Goal: Use online tool/utility: Utilize a website feature to perform a specific function

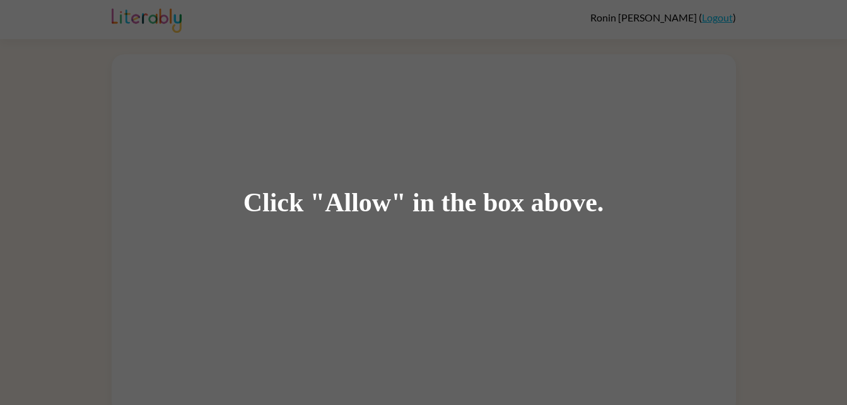
click at [350, 88] on div "Click "Allow" in the box above." at bounding box center [423, 202] width 847 height 405
click at [180, 93] on div "Click "Allow" in the box above." at bounding box center [423, 202] width 847 height 405
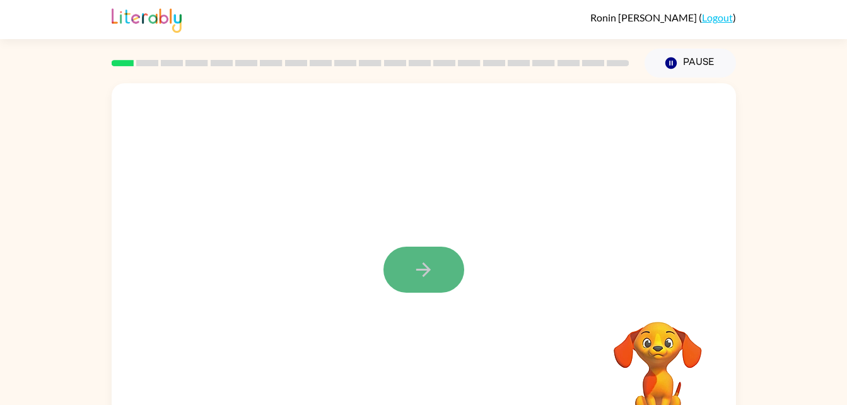
click at [431, 265] on icon "button" at bounding box center [423, 269] width 22 height 22
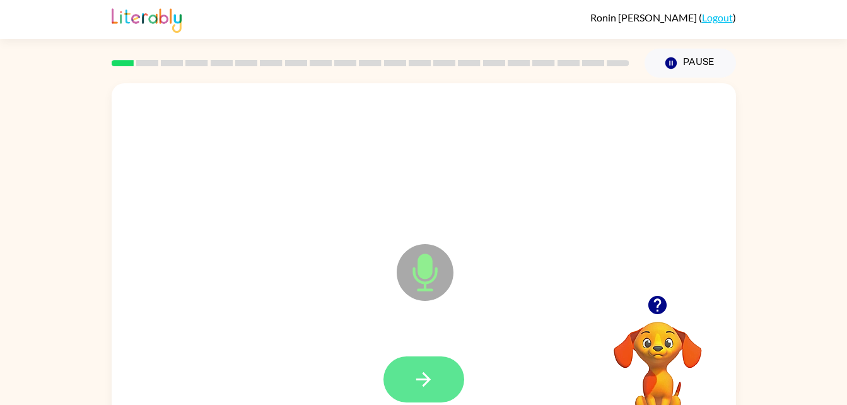
click at [442, 375] on button "button" at bounding box center [423, 379] width 81 height 46
click at [427, 362] on button "button" at bounding box center [423, 379] width 81 height 46
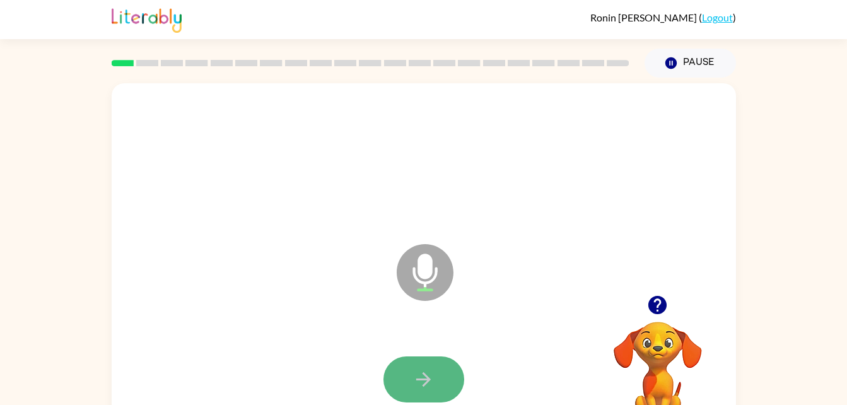
click at [430, 370] on icon "button" at bounding box center [423, 379] width 22 height 22
click at [435, 364] on button "button" at bounding box center [423, 379] width 81 height 46
click at [421, 371] on icon "button" at bounding box center [423, 379] width 22 height 22
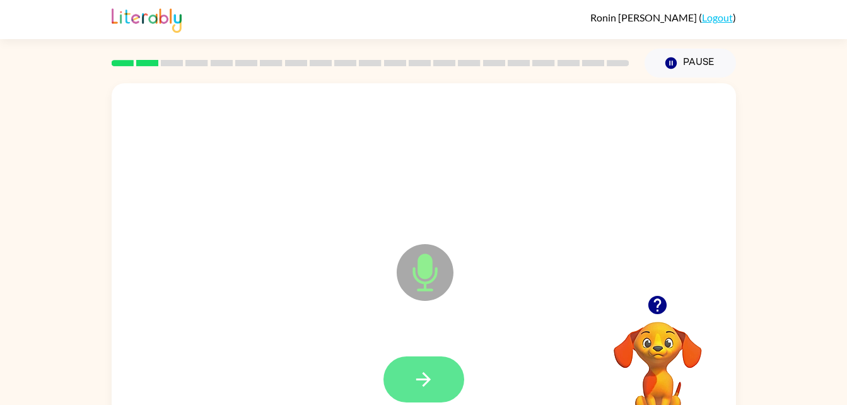
click at [415, 398] on button "button" at bounding box center [423, 379] width 81 height 46
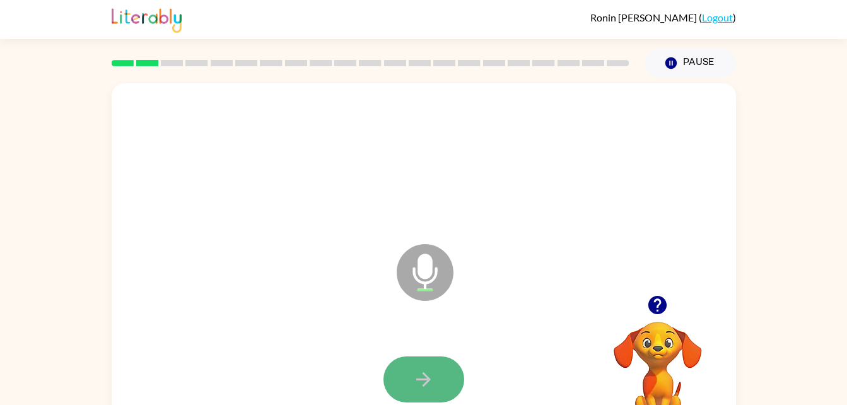
click at [439, 378] on button "button" at bounding box center [423, 379] width 81 height 46
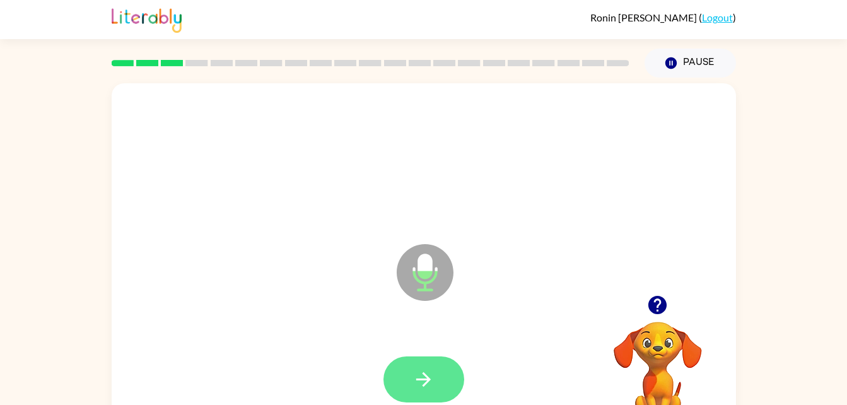
click at [444, 381] on button "button" at bounding box center [423, 379] width 81 height 46
click at [447, 380] on button "button" at bounding box center [423, 379] width 81 height 46
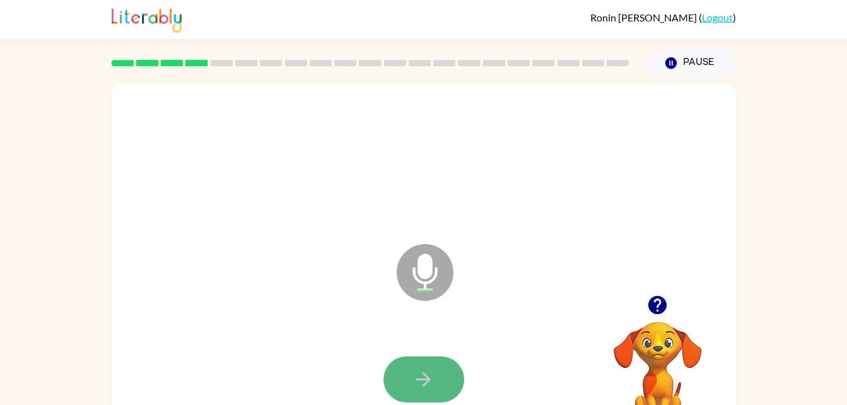
click at [422, 380] on icon "button" at bounding box center [423, 379] width 22 height 22
click at [423, 389] on icon "button" at bounding box center [423, 379] width 22 height 22
click at [432, 362] on button "button" at bounding box center [423, 379] width 81 height 46
click at [447, 392] on button "button" at bounding box center [423, 379] width 81 height 46
click at [423, 377] on icon "button" at bounding box center [423, 379] width 22 height 22
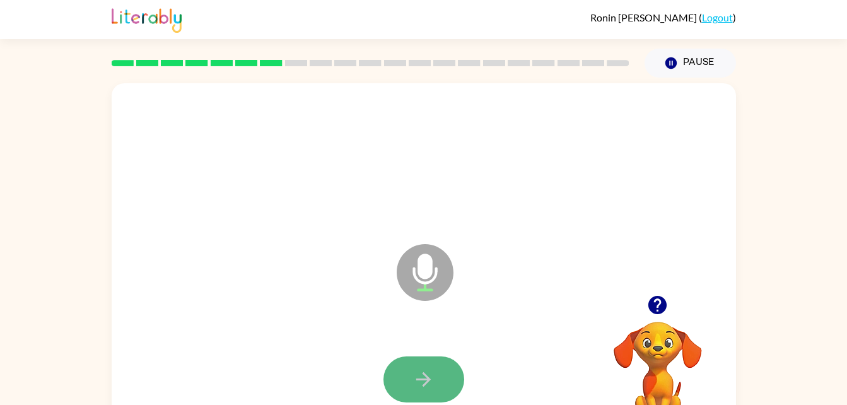
click at [457, 382] on button "button" at bounding box center [423, 379] width 81 height 46
click at [437, 367] on button "button" at bounding box center [423, 379] width 81 height 46
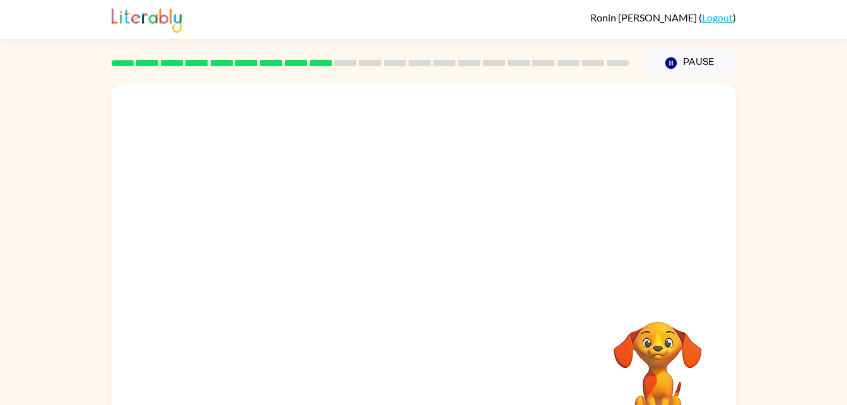
drag, startPoint x: 437, startPoint y: 83, endPoint x: 429, endPoint y: 93, distance: 12.5
click at [429, 93] on div at bounding box center [424, 263] width 624 height 360
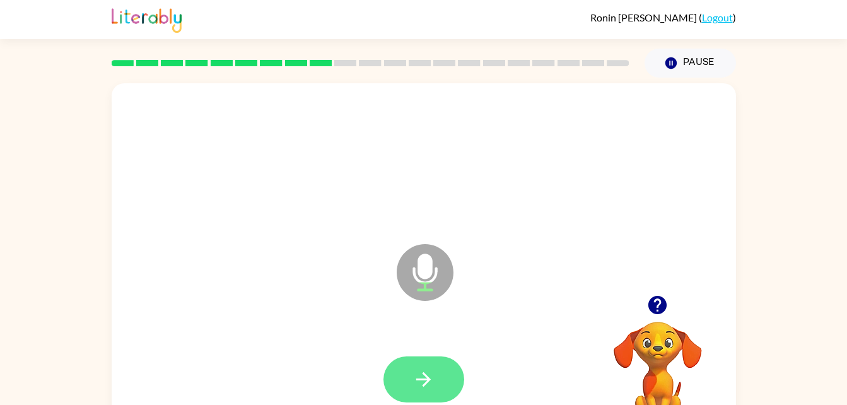
click at [424, 373] on icon "button" at bounding box center [423, 379] width 14 height 14
click at [444, 373] on button "button" at bounding box center [423, 379] width 81 height 46
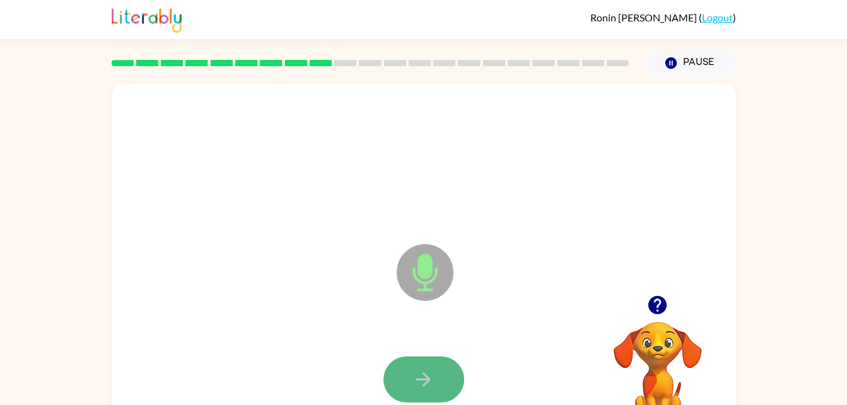
click at [447, 395] on button "button" at bounding box center [423, 379] width 81 height 46
click at [432, 366] on button "button" at bounding box center [423, 379] width 81 height 46
click at [425, 376] on icon "button" at bounding box center [423, 379] width 22 height 22
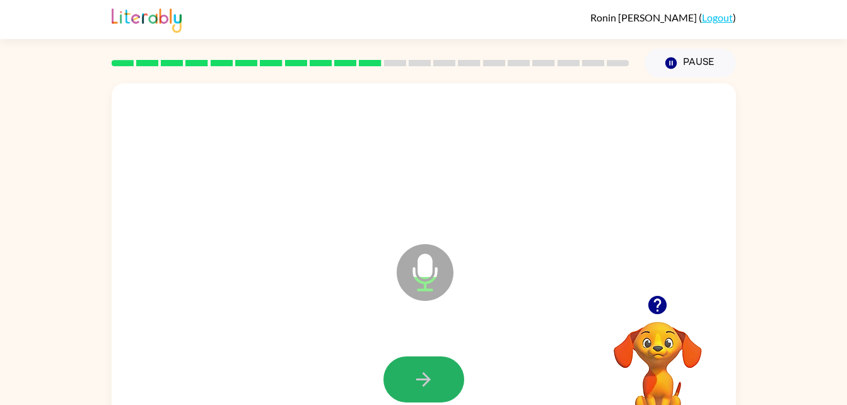
click at [425, 376] on icon "button" at bounding box center [423, 379] width 22 height 22
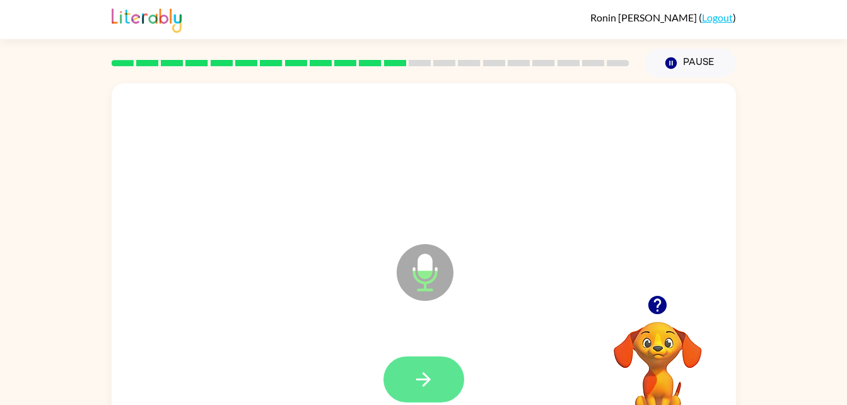
click at [432, 380] on icon "button" at bounding box center [423, 379] width 22 height 22
click at [436, 366] on button "button" at bounding box center [423, 379] width 81 height 46
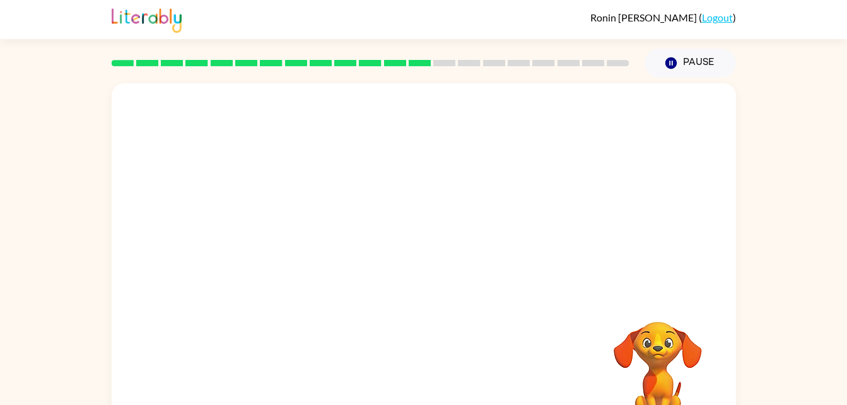
click at [632, 227] on div at bounding box center [424, 189] width 624 height 212
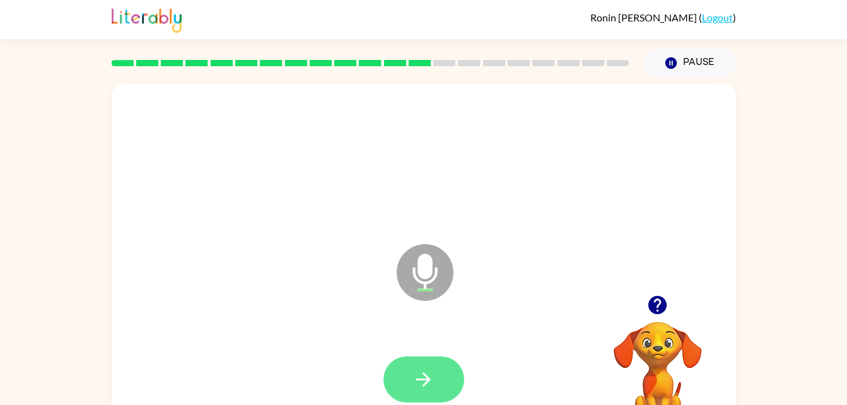
click at [428, 362] on button "button" at bounding box center [423, 379] width 81 height 46
click at [403, 374] on button "button" at bounding box center [423, 379] width 81 height 46
click at [419, 369] on icon "button" at bounding box center [423, 379] width 22 height 22
click at [420, 387] on icon "button" at bounding box center [423, 379] width 22 height 22
click at [440, 373] on button "button" at bounding box center [423, 379] width 81 height 46
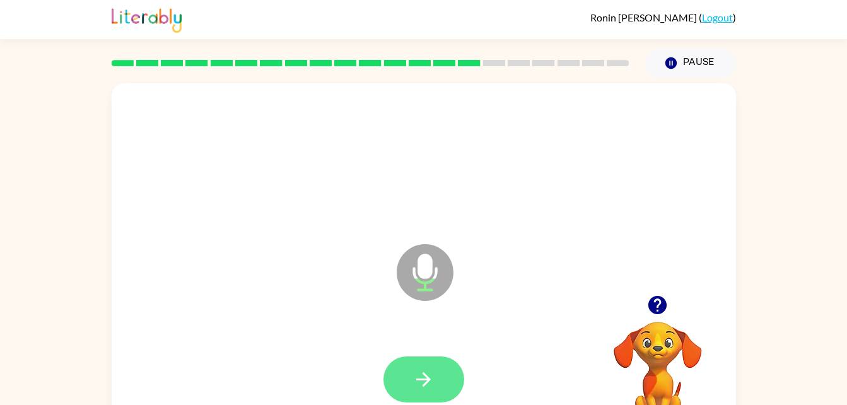
click at [417, 364] on button "button" at bounding box center [423, 379] width 81 height 46
click at [420, 383] on icon "button" at bounding box center [423, 379] width 22 height 22
click at [434, 357] on button "button" at bounding box center [423, 379] width 81 height 46
click at [412, 379] on button "button" at bounding box center [423, 379] width 81 height 46
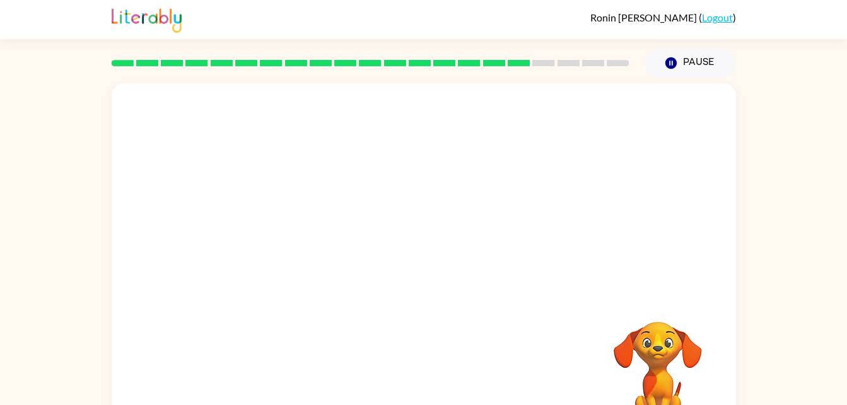
click at [690, 274] on div at bounding box center [424, 263] width 624 height 360
click at [761, 79] on div "Your browser must support playing .mp4 files to use Literably. Please try using…" at bounding box center [423, 261] width 847 height 366
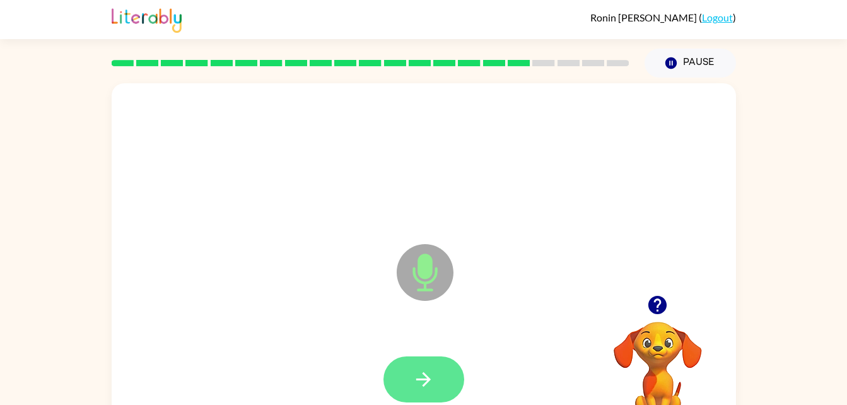
click at [398, 388] on button "button" at bounding box center [423, 379] width 81 height 46
click at [414, 383] on icon "button" at bounding box center [423, 379] width 22 height 22
click at [435, 379] on div at bounding box center [423, 379] width 81 height 46
click at [417, 387] on icon "button" at bounding box center [423, 379] width 22 height 22
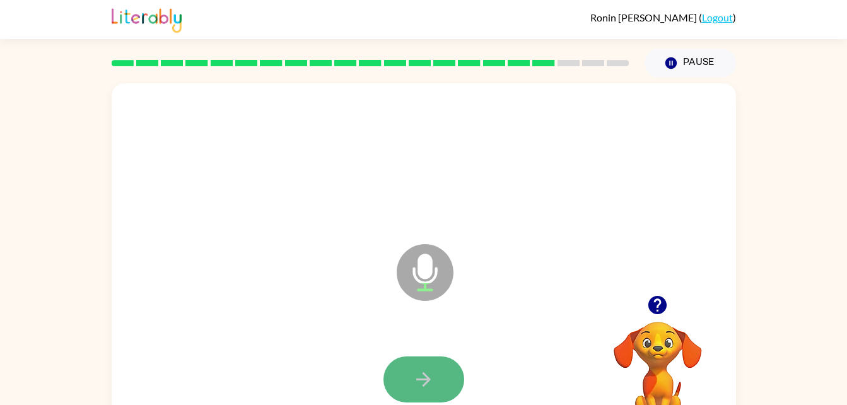
click at [417, 367] on button "button" at bounding box center [423, 379] width 81 height 46
click at [428, 364] on button "button" at bounding box center [423, 379] width 81 height 46
click at [441, 380] on button "button" at bounding box center [423, 379] width 81 height 46
click at [414, 371] on icon "button" at bounding box center [423, 379] width 22 height 22
click at [407, 391] on button "button" at bounding box center [423, 379] width 81 height 46
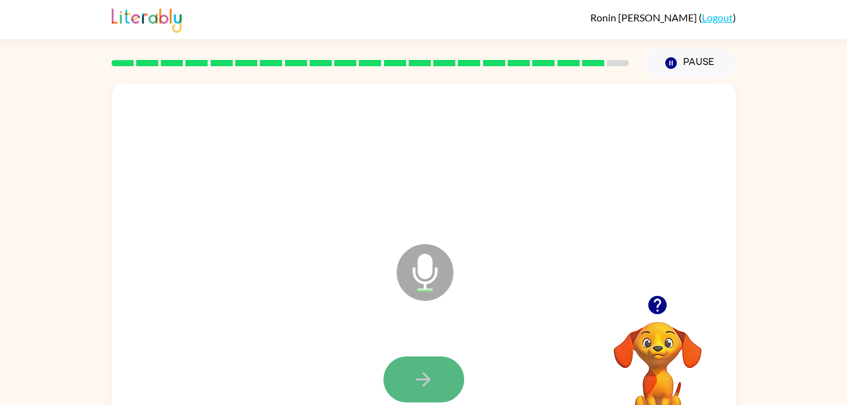
click at [425, 381] on icon "button" at bounding box center [423, 379] width 22 height 22
